Goal: Information Seeking & Learning: Learn about a topic

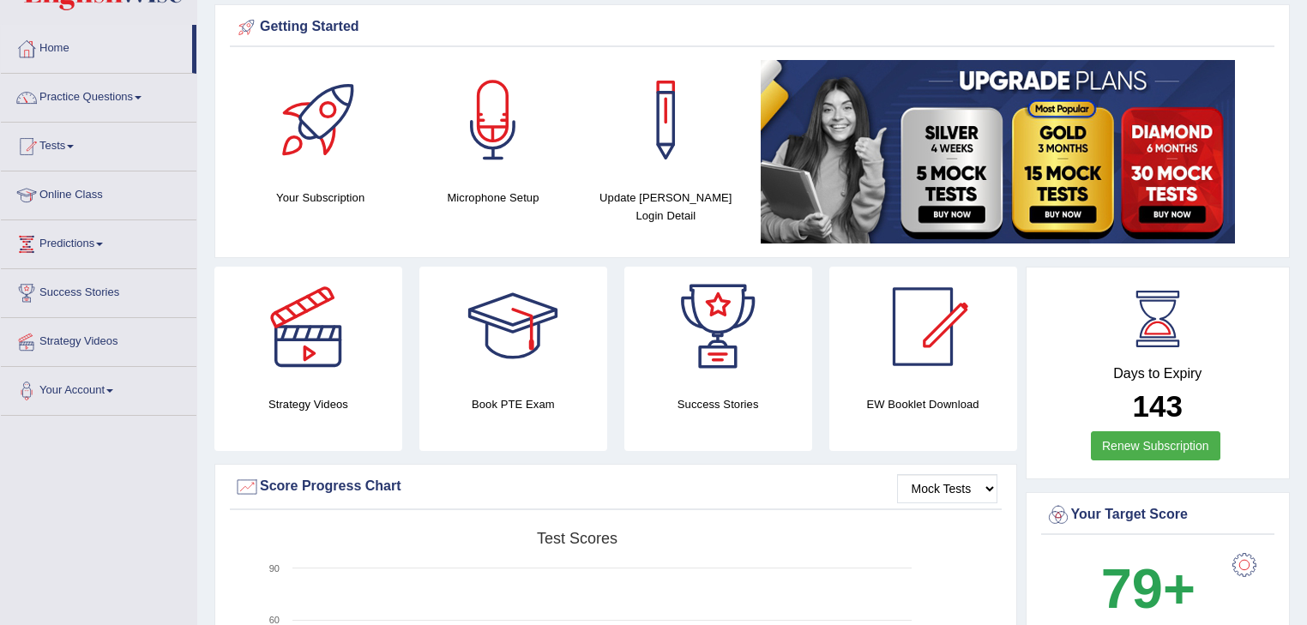
scroll to position [59, 0]
click at [59, 153] on link "Tests" at bounding box center [99, 145] width 196 height 43
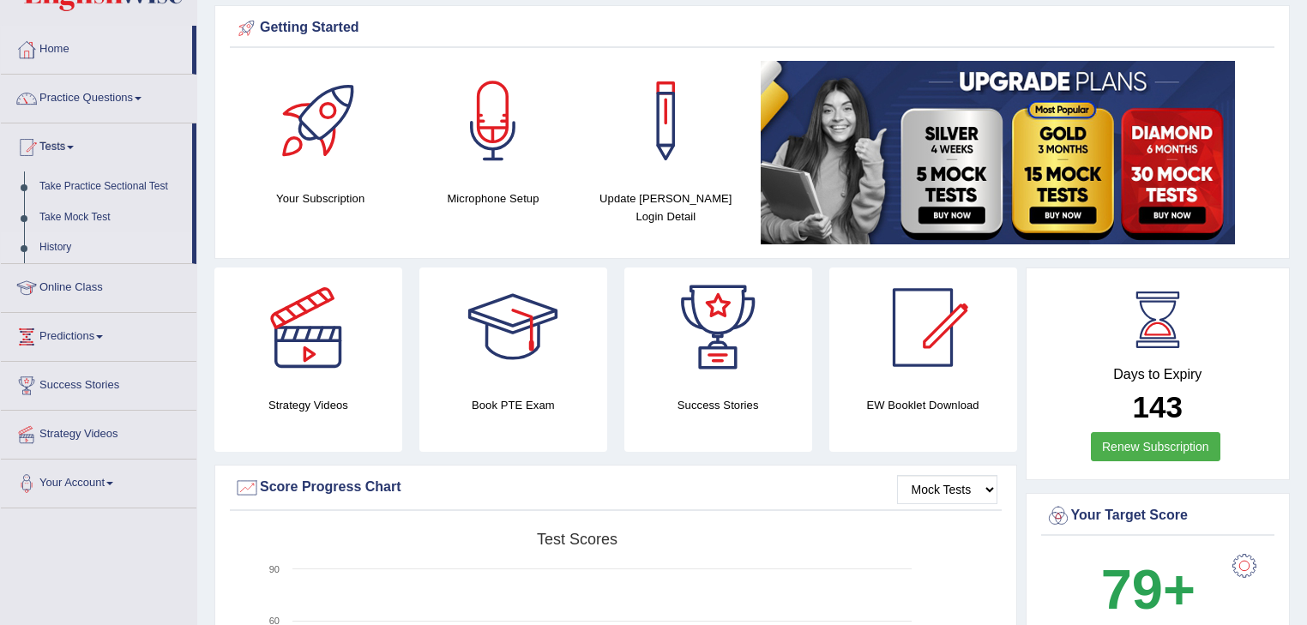
click at [48, 247] on link "History" at bounding box center [112, 247] width 160 height 31
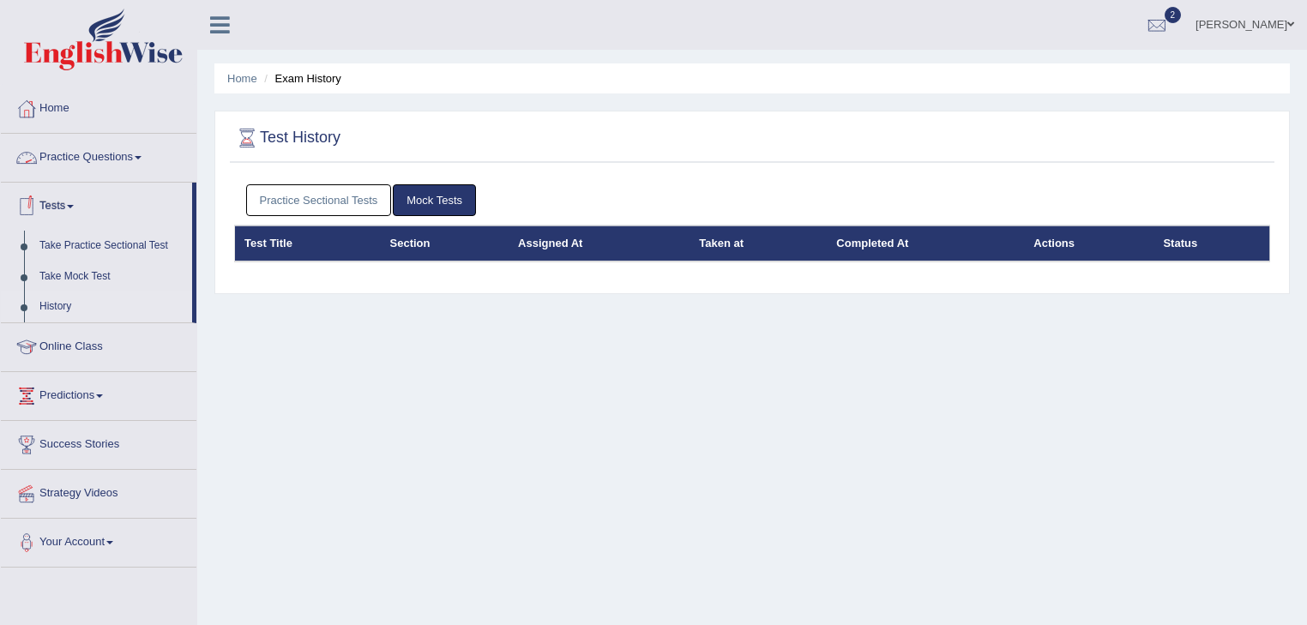
click at [286, 193] on link "Practice Sectional Tests" at bounding box center [319, 200] width 146 height 32
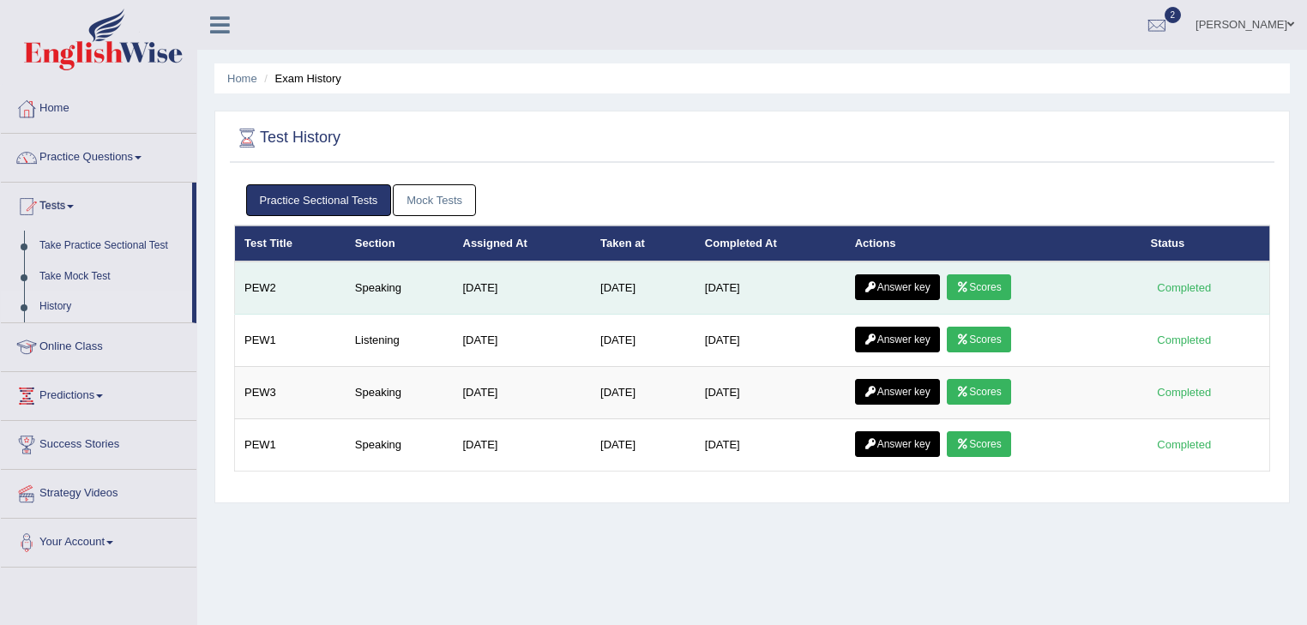
click at [974, 283] on link "Scores" at bounding box center [978, 287] width 63 height 26
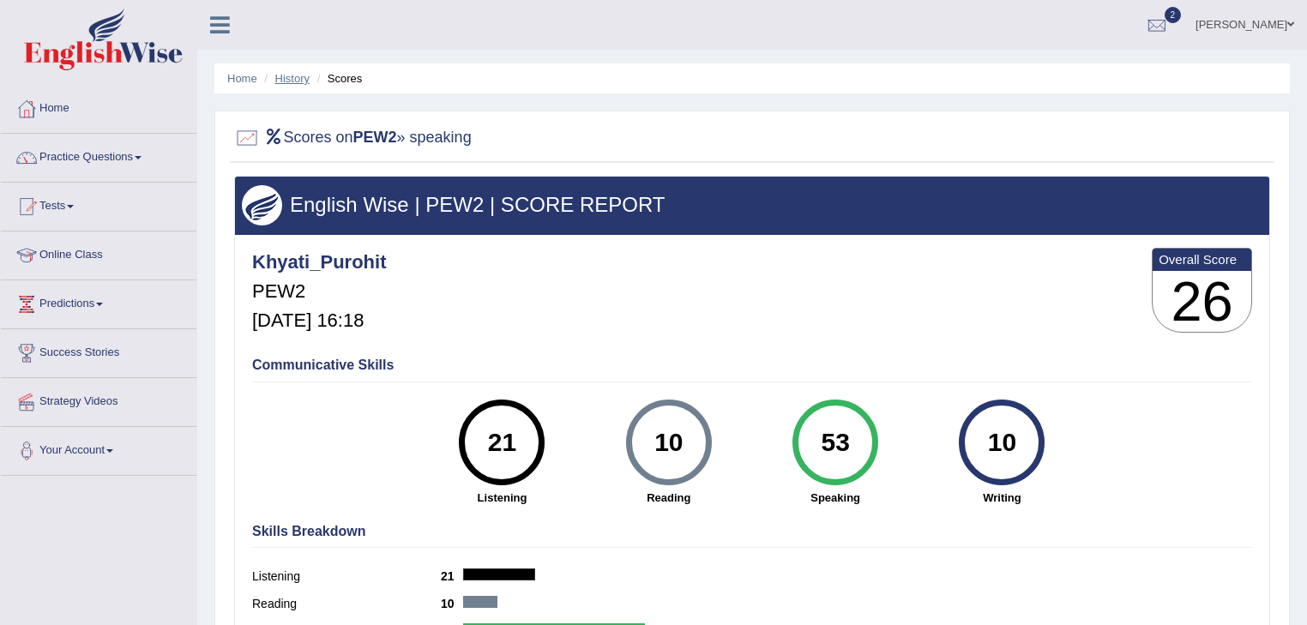
click at [302, 79] on link "History" at bounding box center [292, 78] width 34 height 13
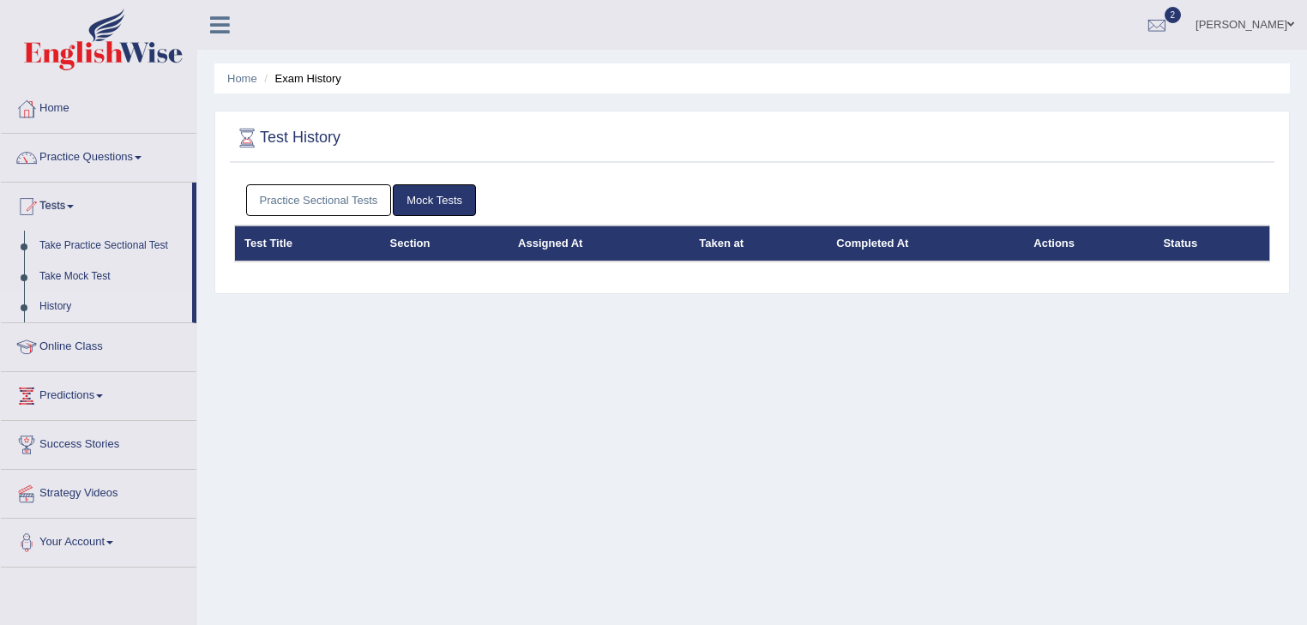
click at [359, 195] on link "Practice Sectional Tests" at bounding box center [319, 200] width 146 height 32
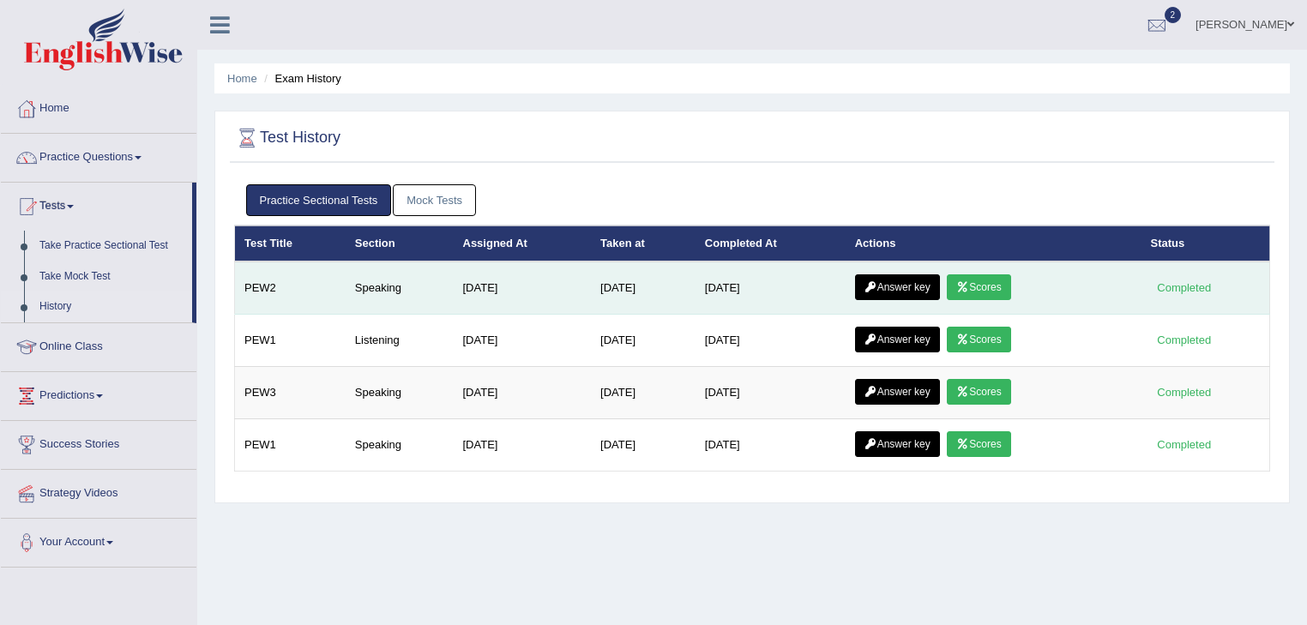
click at [906, 282] on link "Answer key" at bounding box center [897, 287] width 85 height 26
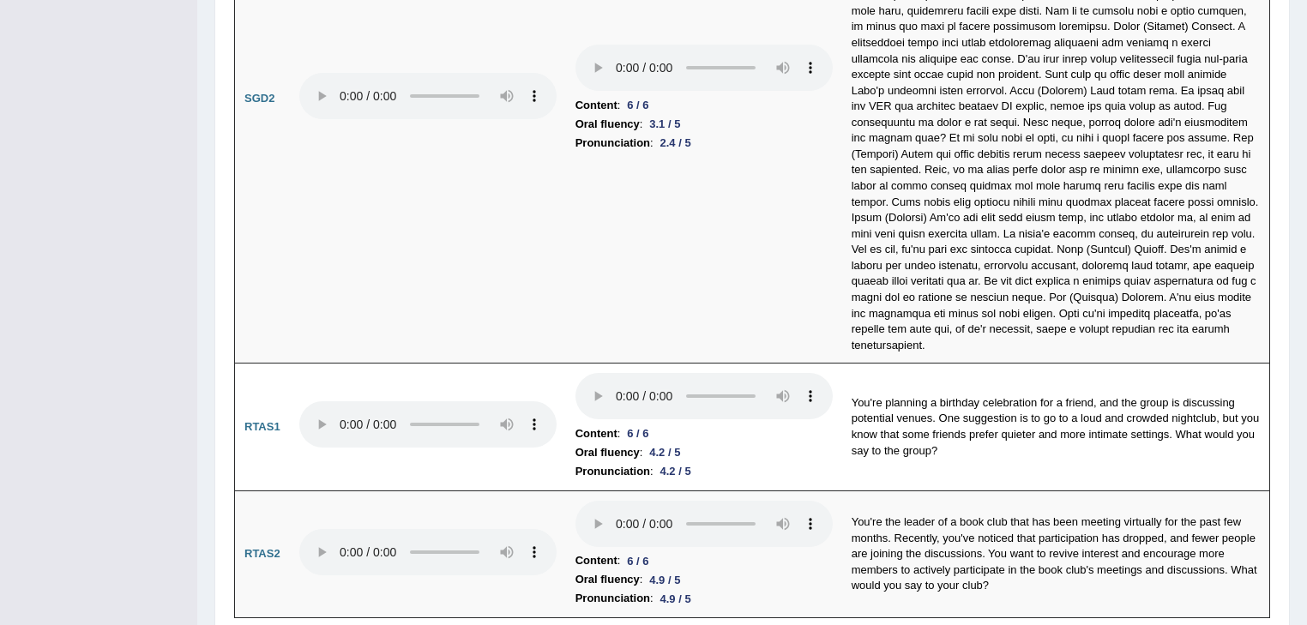
scroll to position [5847, 0]
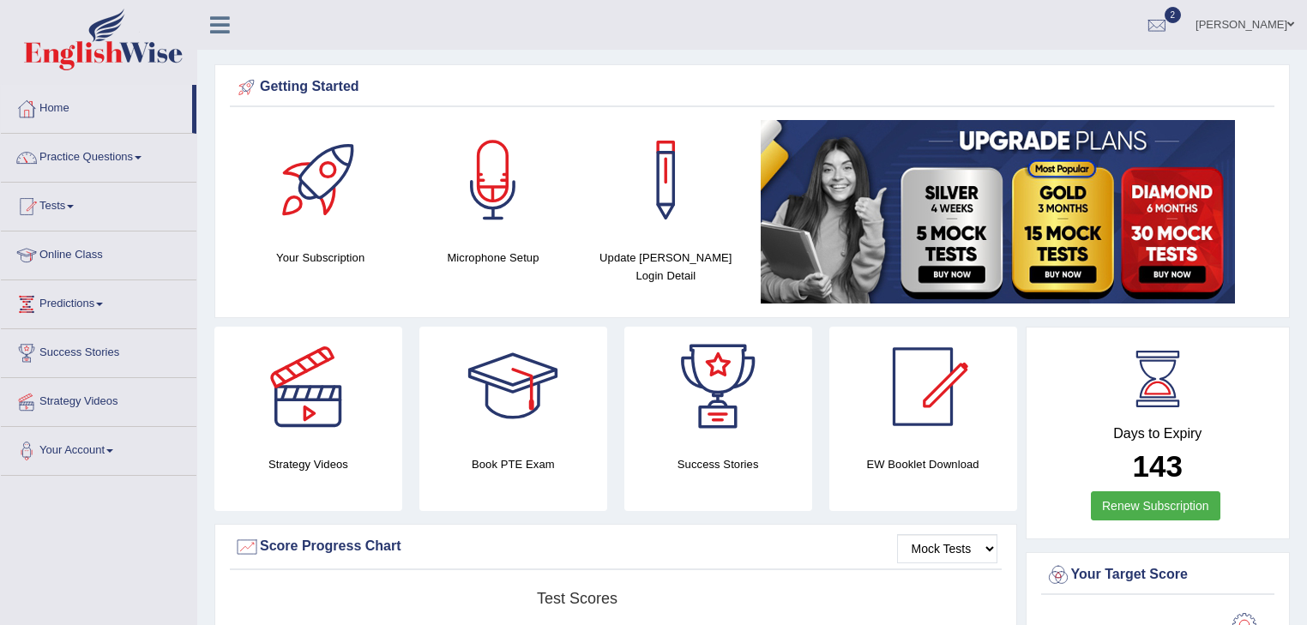
click at [73, 148] on link "Practice Questions" at bounding box center [99, 155] width 196 height 43
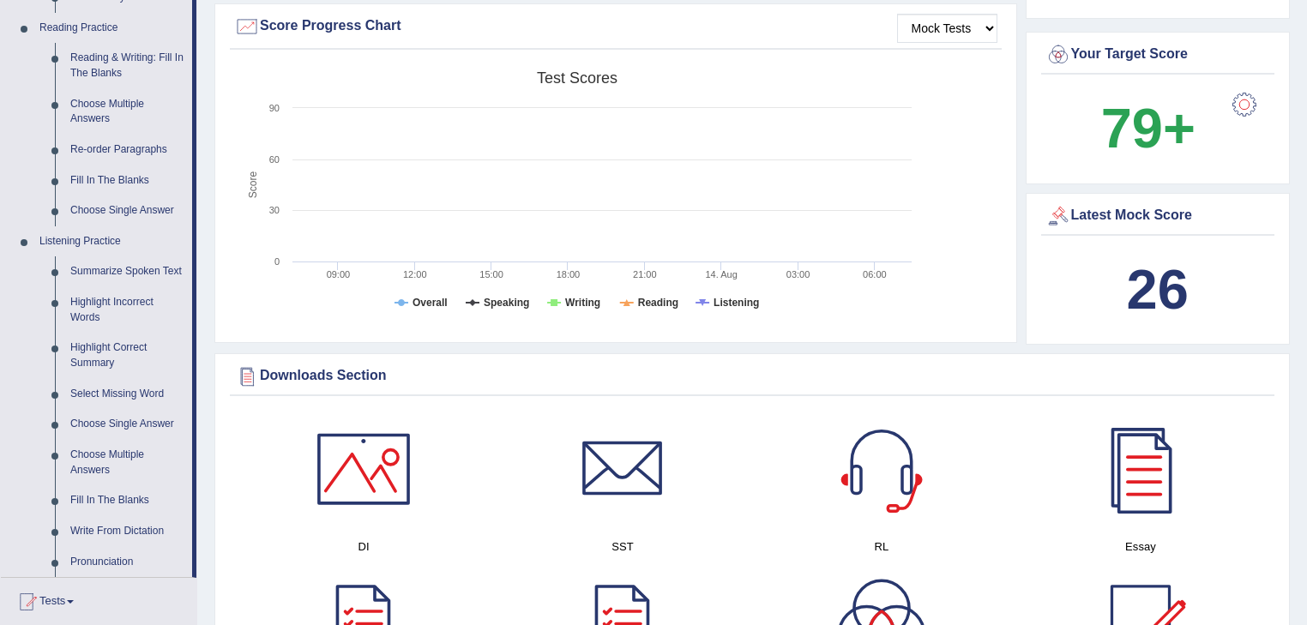
scroll to position [522, 0]
click at [125, 533] on link "Write From Dictation" at bounding box center [128, 531] width 130 height 31
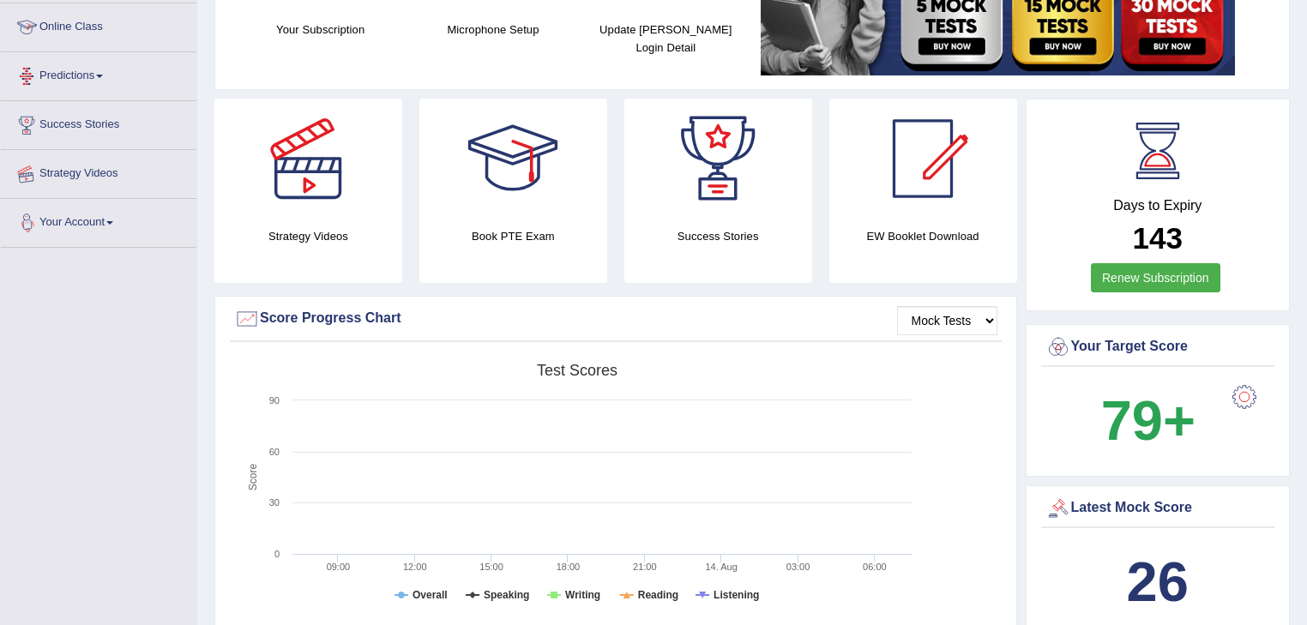
scroll to position [230, 0]
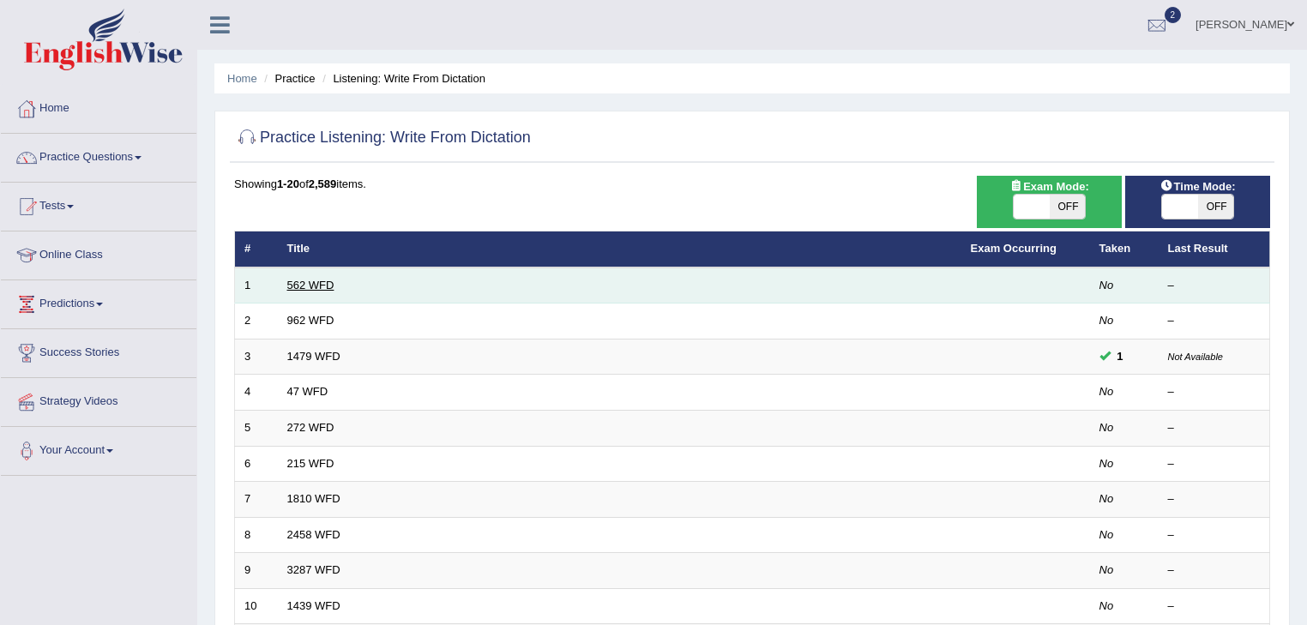
click at [298, 281] on link "562 WFD" at bounding box center [310, 285] width 47 height 13
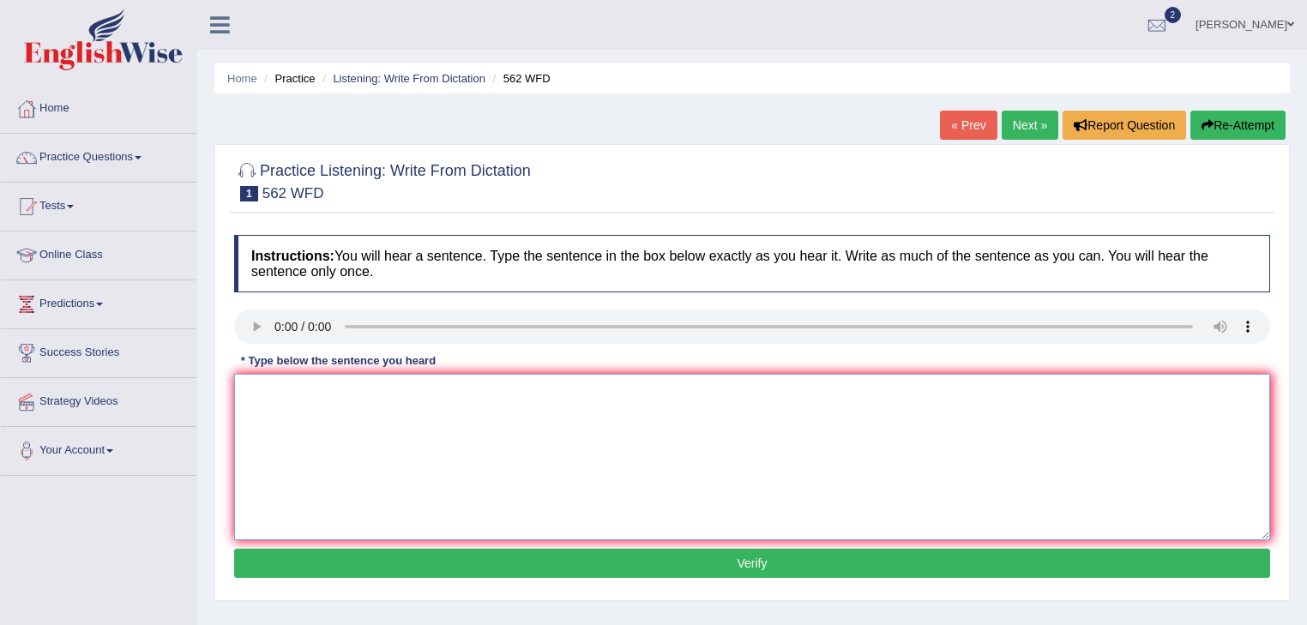
click at [244, 384] on textarea at bounding box center [752, 457] width 1036 height 166
type textarea "The gap between rich and poor decrease."
click at [386, 558] on button "Verify" at bounding box center [752, 563] width 1036 height 29
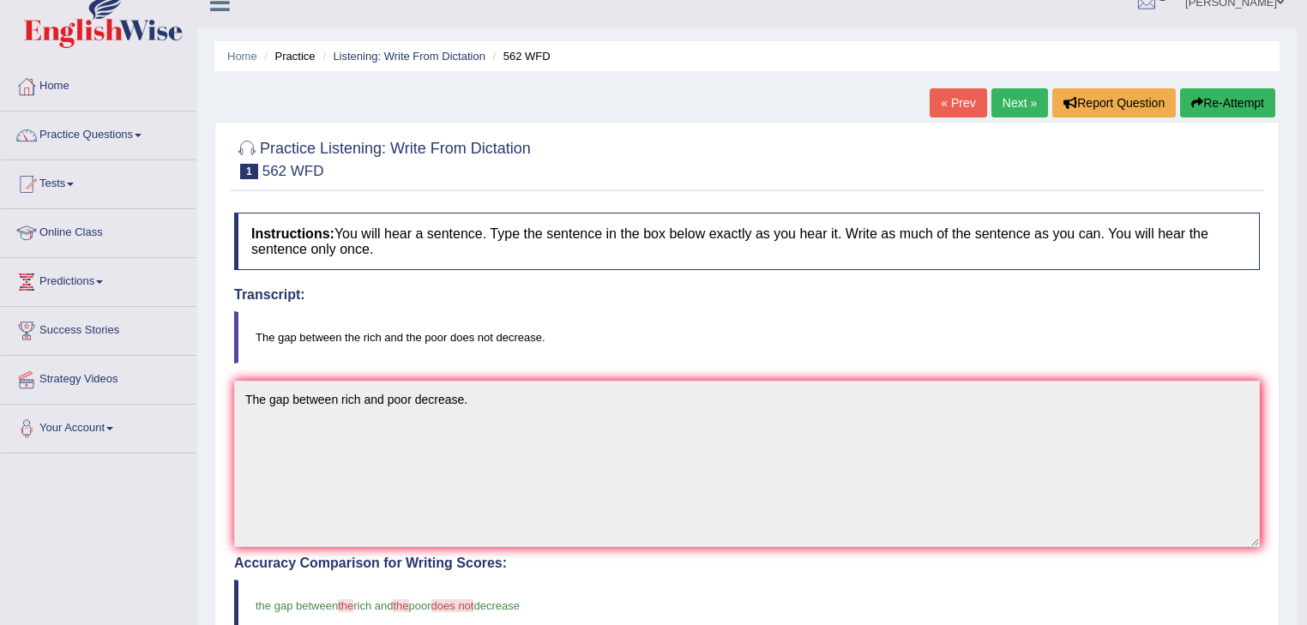
scroll to position [21, 0]
click at [1010, 105] on link "Next »" at bounding box center [1020, 104] width 57 height 29
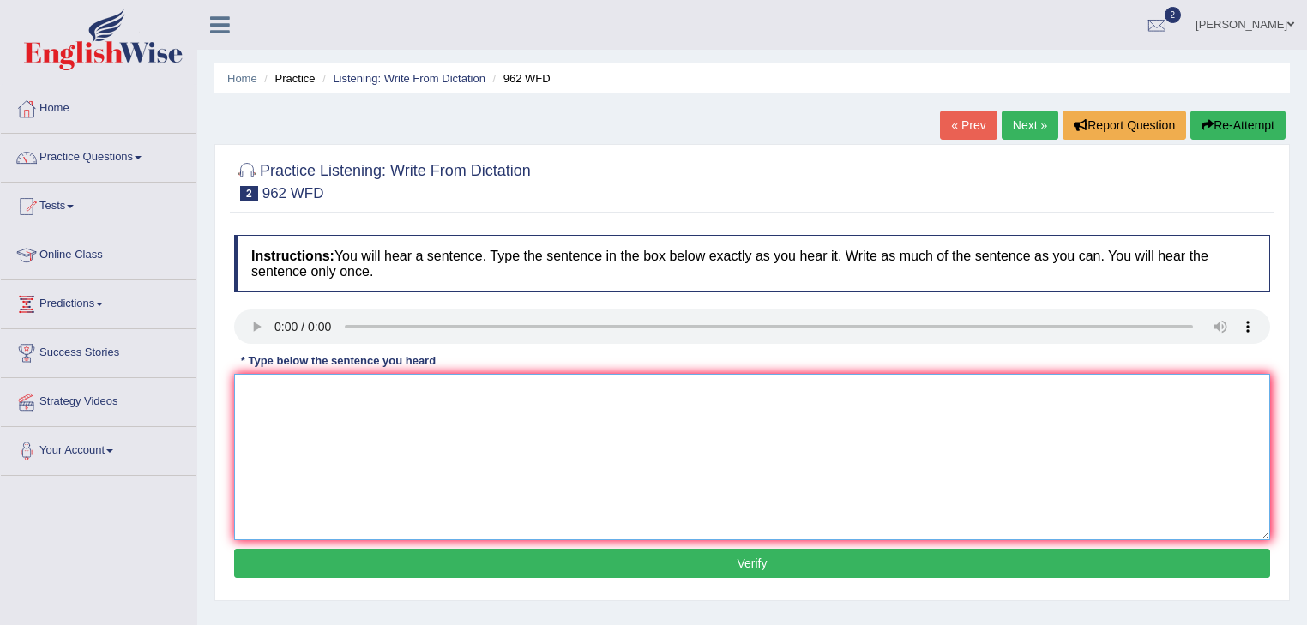
click at [254, 387] on textarea at bounding box center [752, 457] width 1036 height 166
type textarea "If you have question about the exam please rais your hands."
click at [369, 567] on button "Verify" at bounding box center [752, 563] width 1036 height 29
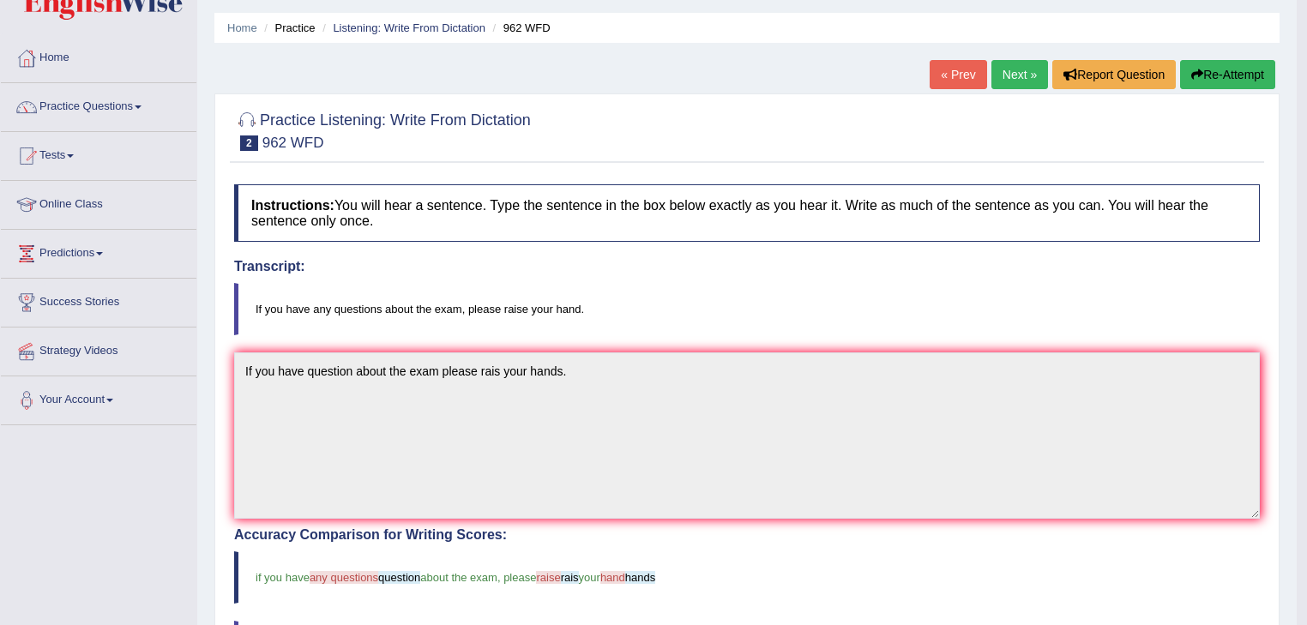
scroll to position [50, 0]
